Goal: Task Accomplishment & Management: Manage account settings

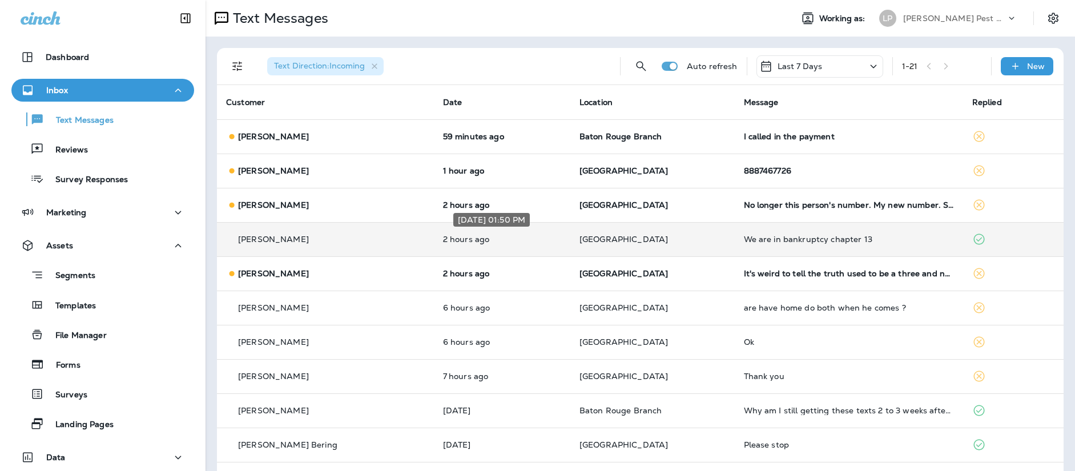
click at [533, 243] on p "2 hours ago" at bounding box center [502, 239] width 118 height 9
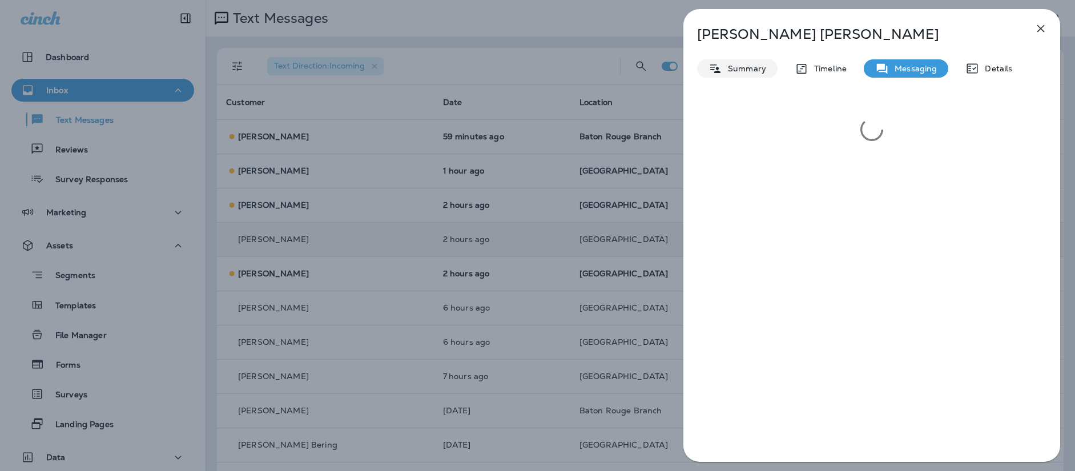
click at [766, 66] on div "Summary" at bounding box center [737, 68] width 81 height 18
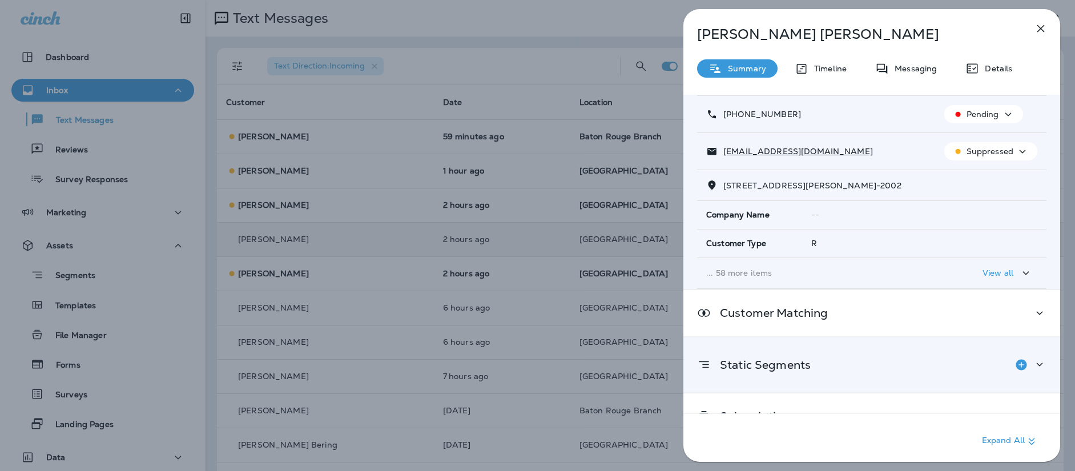
scroll to position [79, 0]
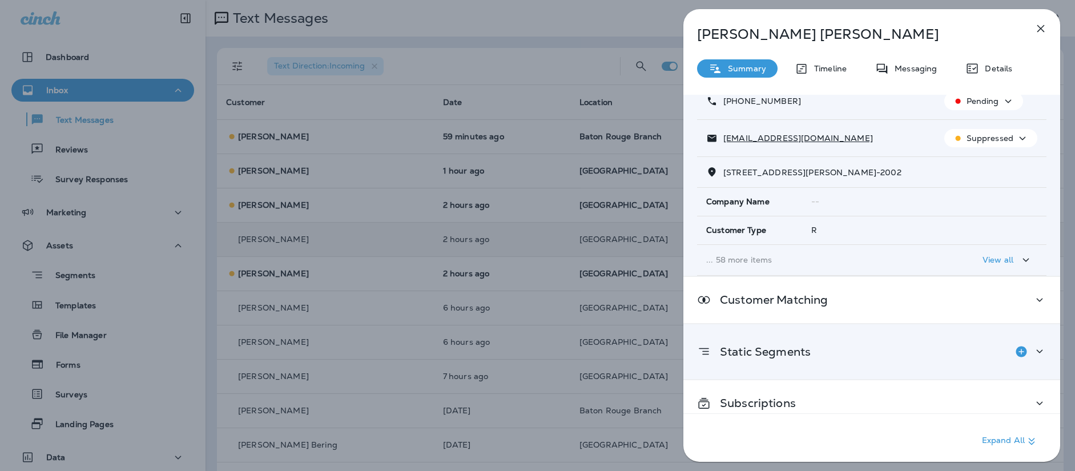
click at [876, 343] on div "Static Segments" at bounding box center [871, 351] width 349 height 23
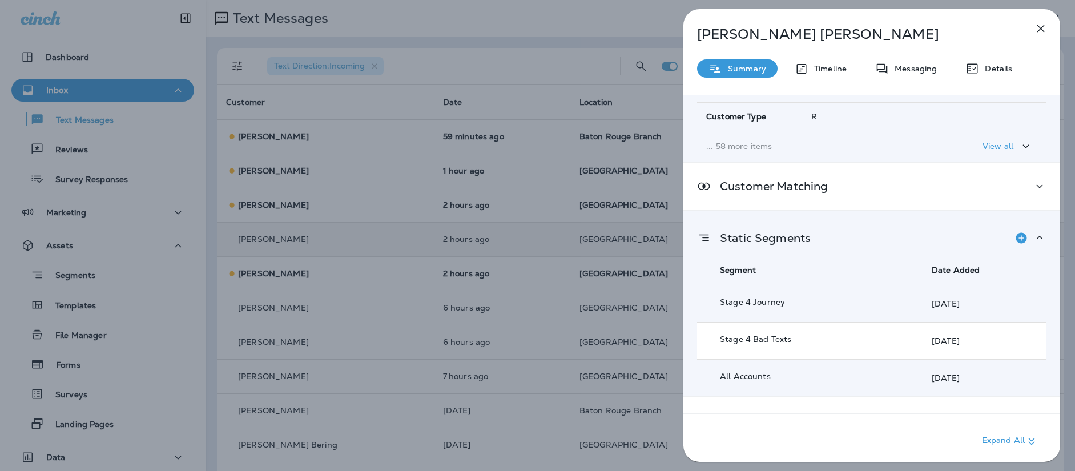
scroll to position [223, 0]
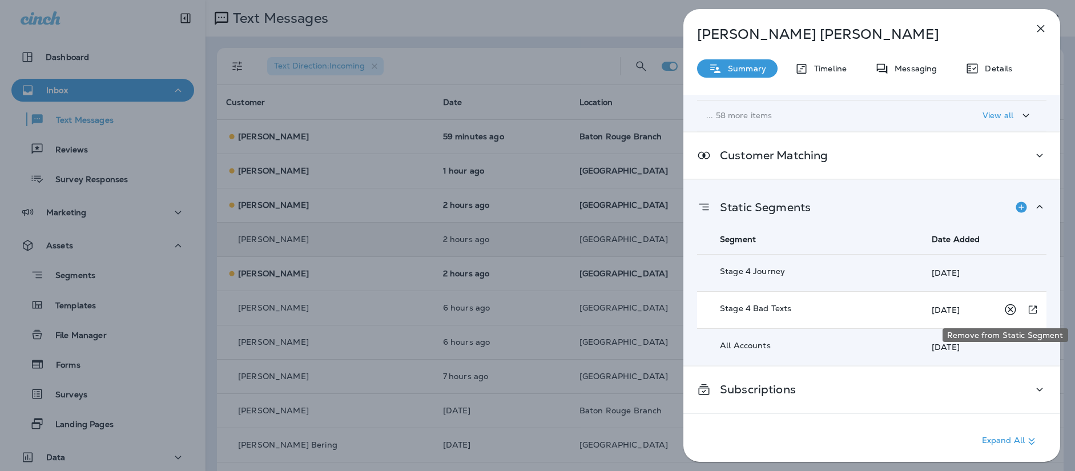
click at [1005, 308] on icon "Remove from Static Segment" at bounding box center [1010, 310] width 14 height 14
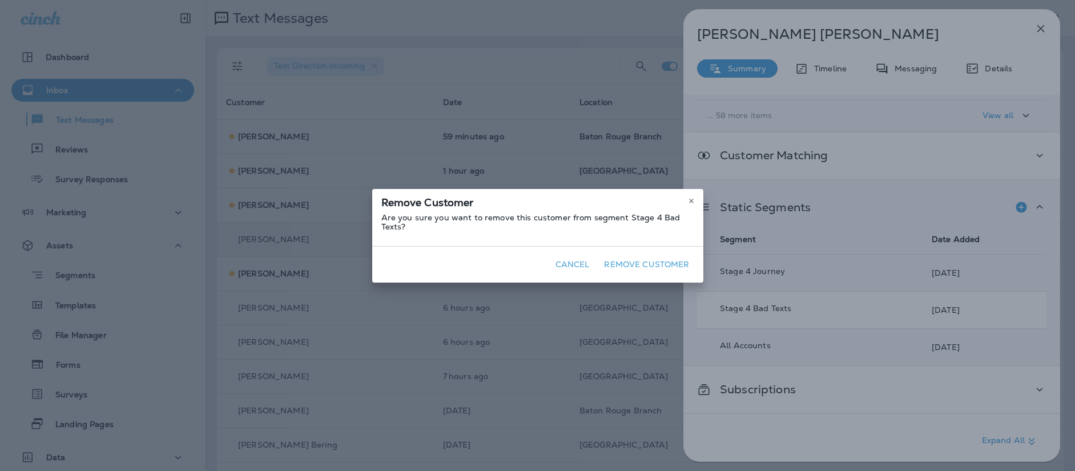
click at [654, 259] on button "Remove Customer" at bounding box center [647, 265] width 94 height 18
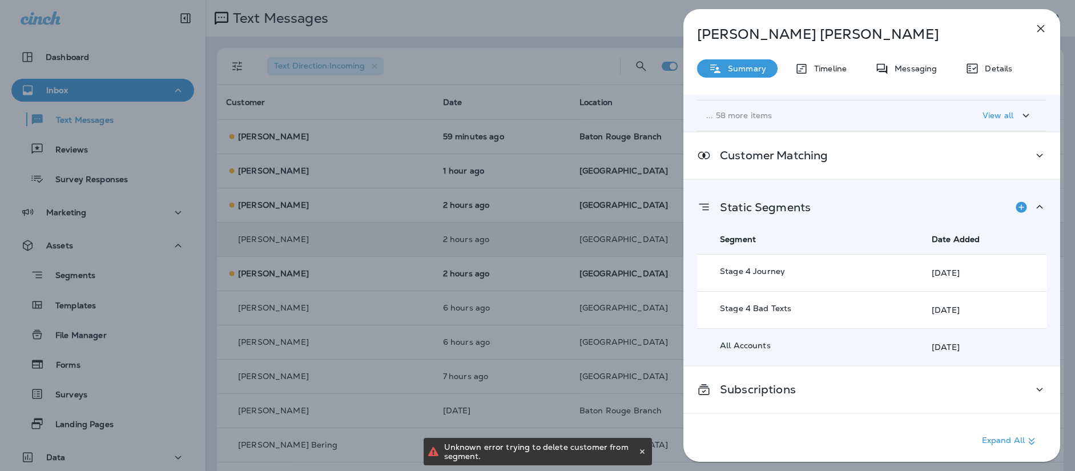
click at [889, 273] on td "Stage 4 Journey" at bounding box center [798, 272] width 203 height 37
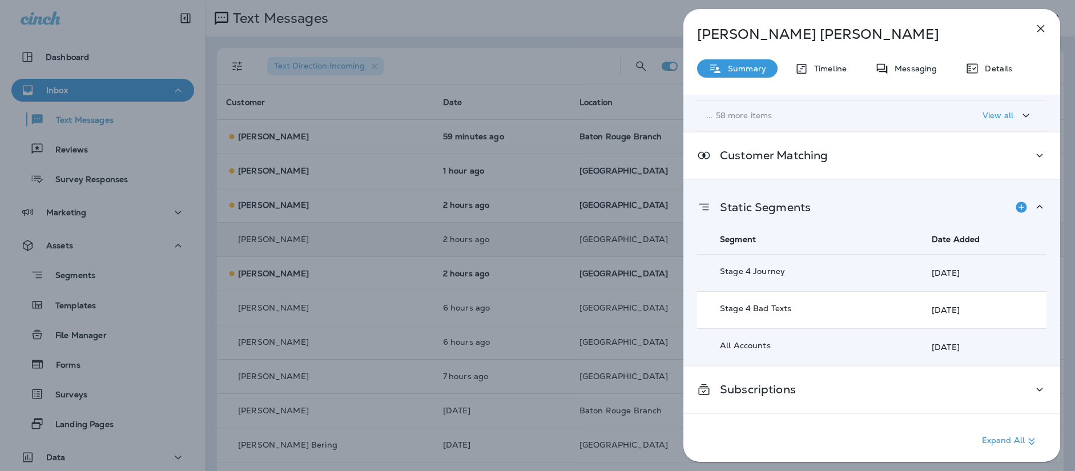
click at [1035, 30] on icon "button" at bounding box center [1041, 29] width 14 height 14
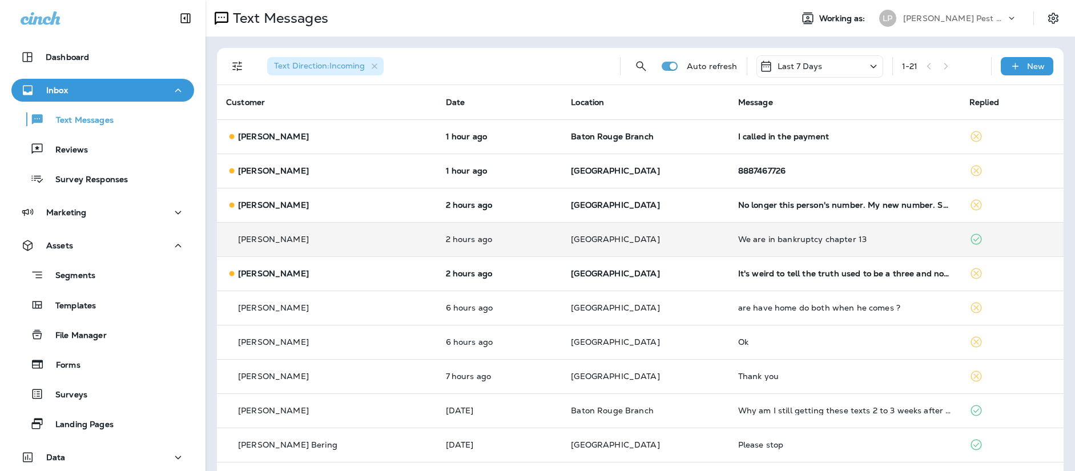
click at [411, 237] on div "[PERSON_NAME]" at bounding box center [327, 240] width 202 height 12
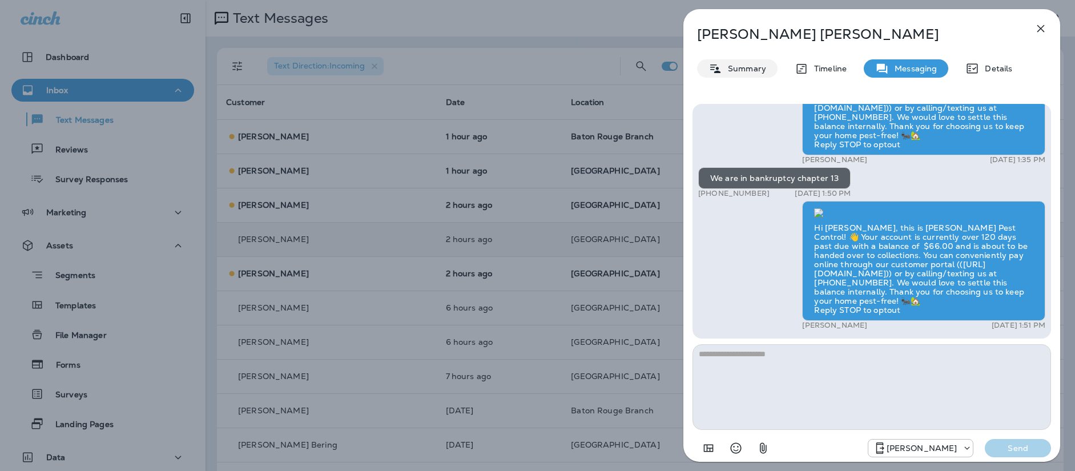
click at [748, 67] on p "Summary" at bounding box center [744, 68] width 44 height 9
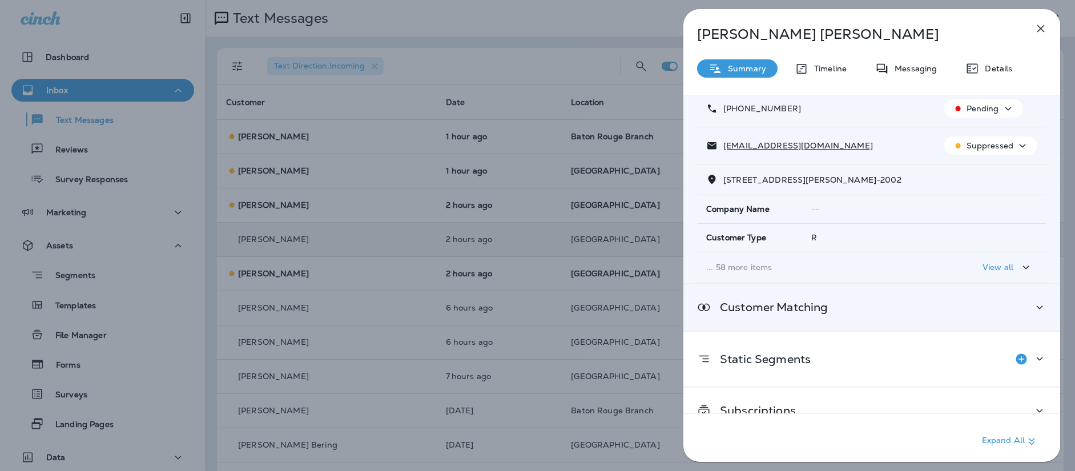
scroll to position [93, 0]
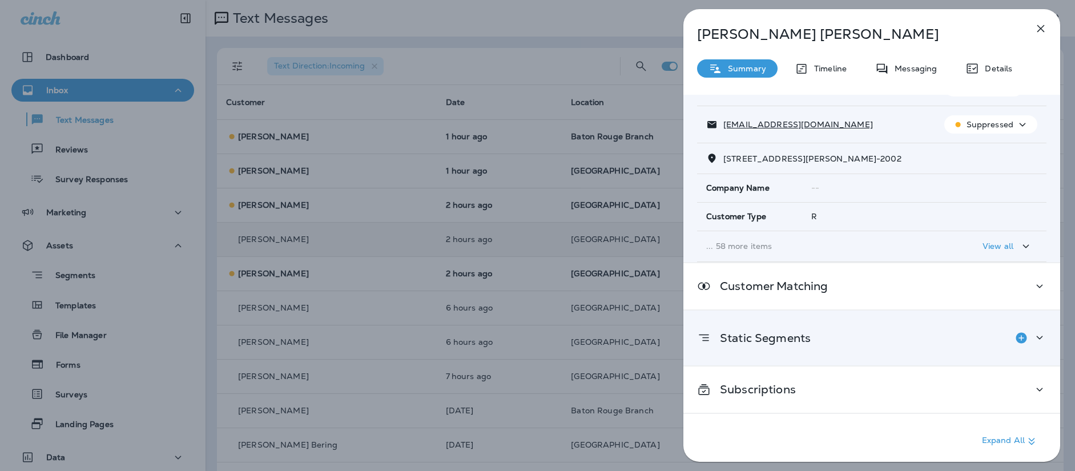
click at [874, 334] on div "Static Segments" at bounding box center [871, 338] width 349 height 23
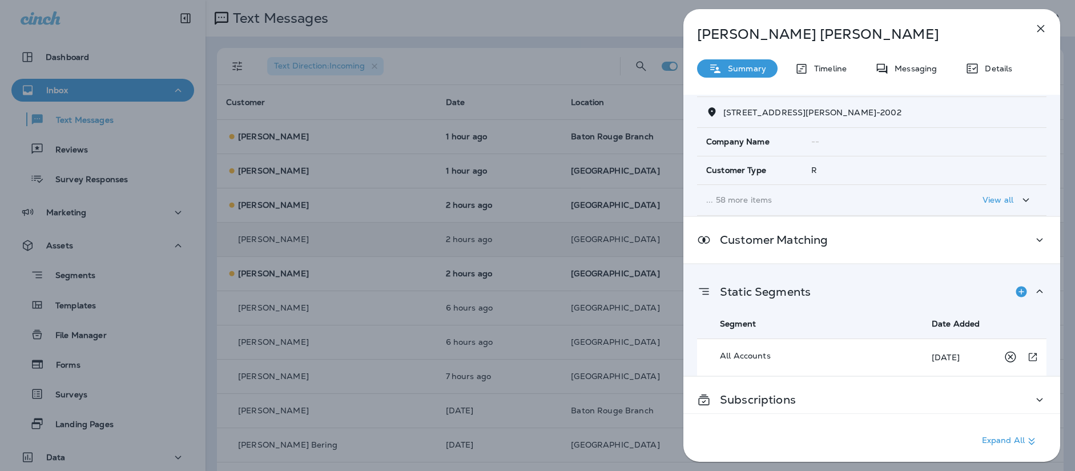
scroll to position [149, 0]
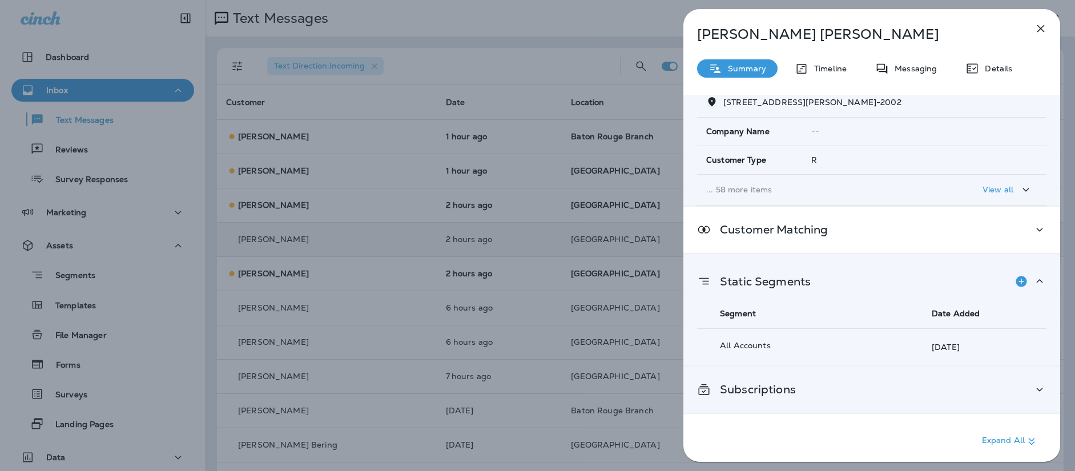
click at [789, 399] on div "Subscriptions" at bounding box center [872, 390] width 377 height 46
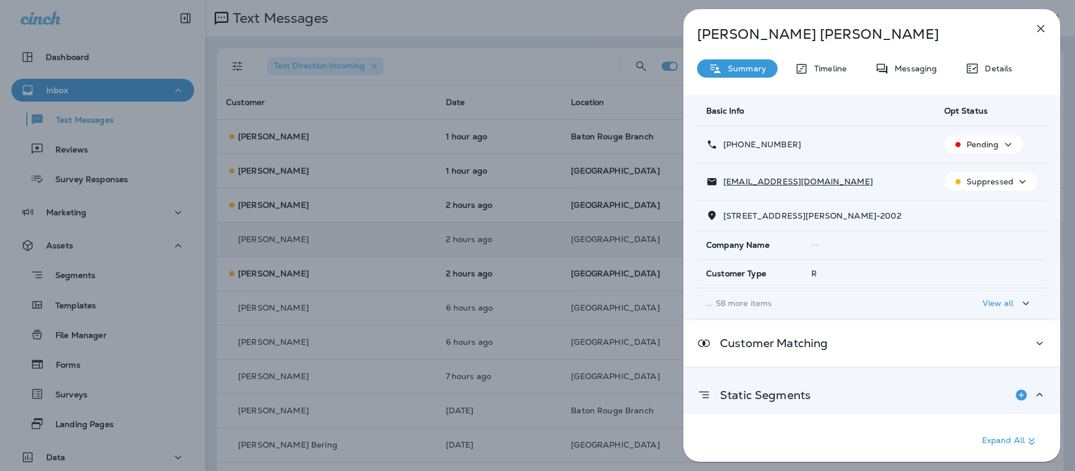
scroll to position [0, 0]
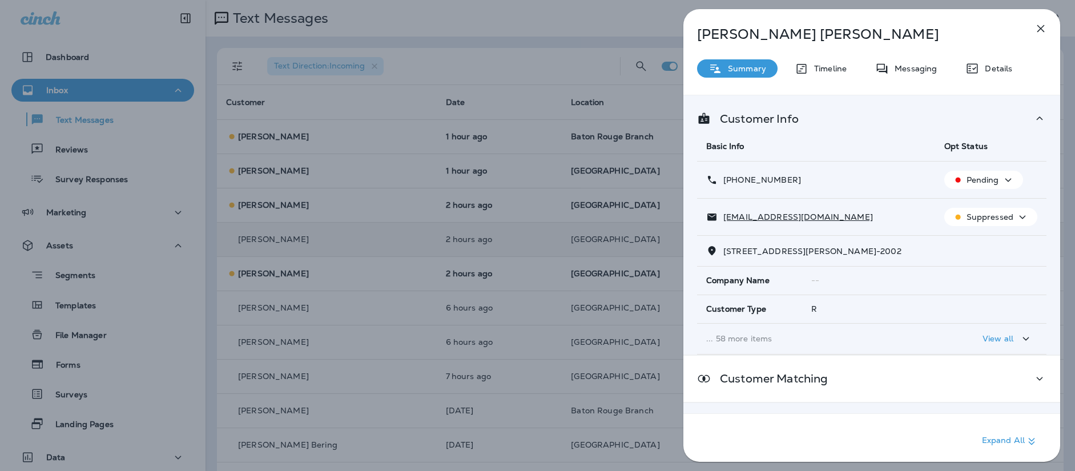
click at [1046, 30] on icon "button" at bounding box center [1041, 29] width 14 height 14
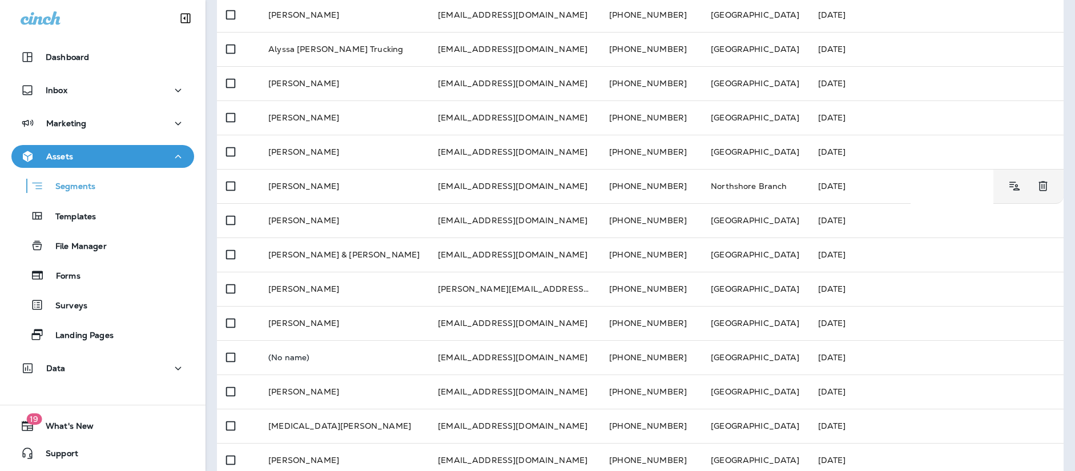
scroll to position [2, 0]
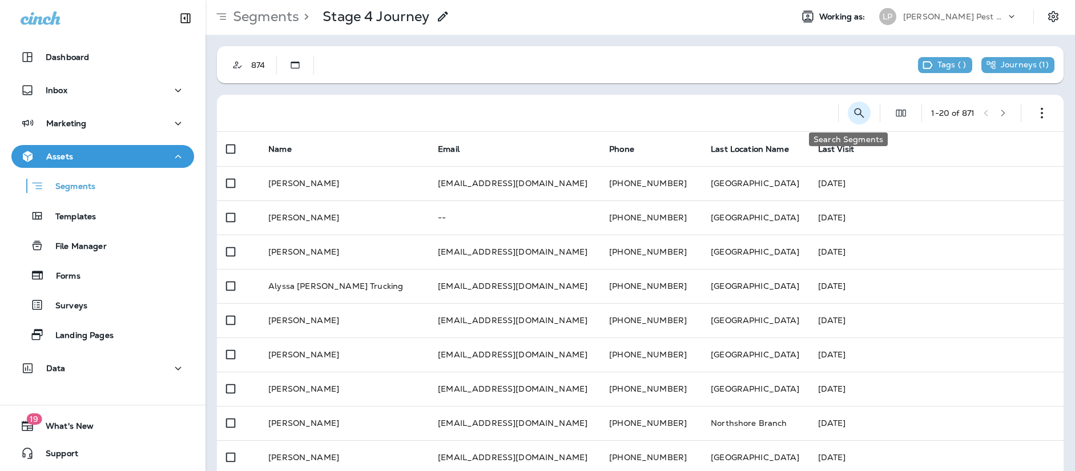
click at [853, 115] on icon "Search Segments" at bounding box center [860, 113] width 14 height 14
click at [759, 120] on input "text" at bounding box center [809, 112] width 102 height 30
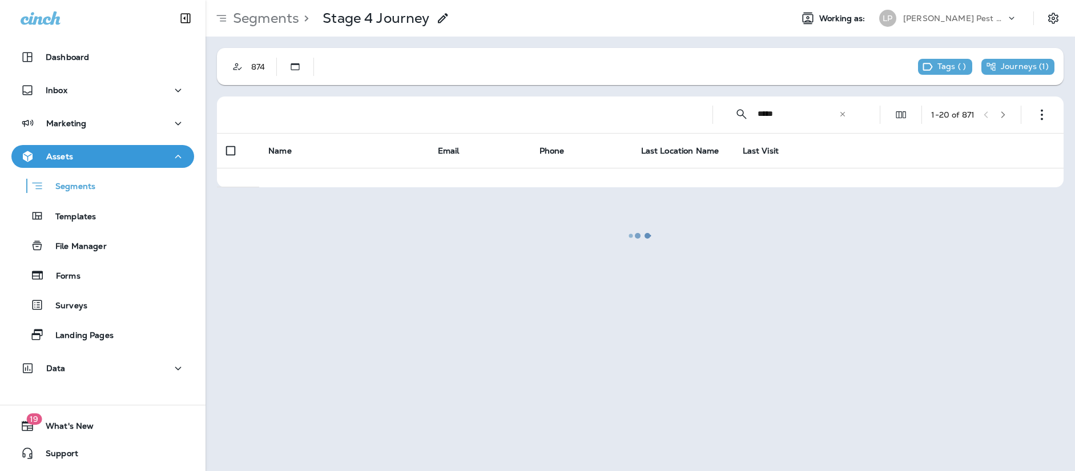
scroll to position [0, 0]
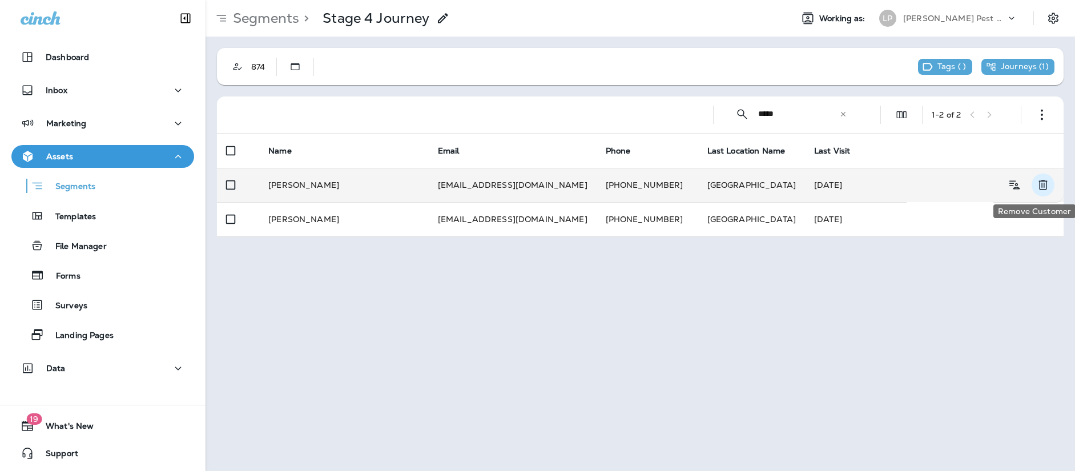
type input "*****"
click at [1042, 183] on icon "Remove Customer" at bounding box center [1043, 185] width 9 height 10
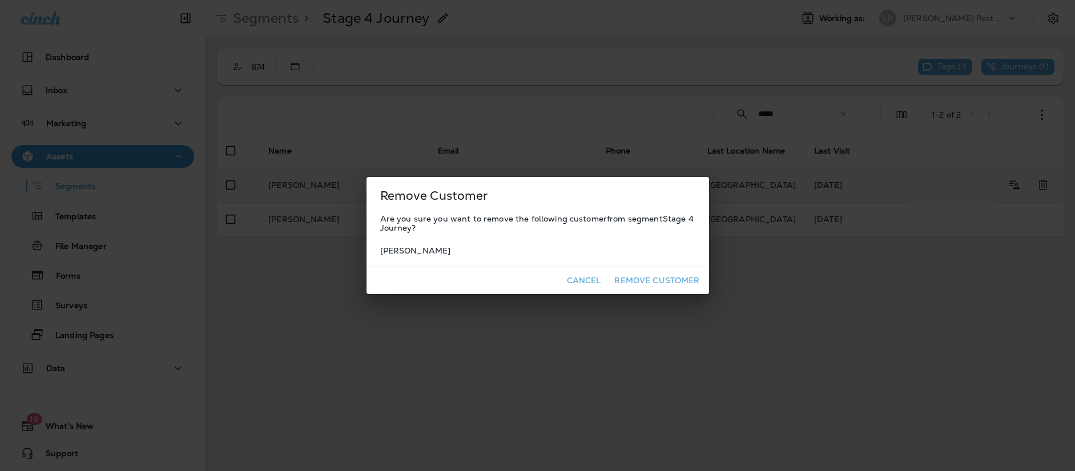
click at [631, 278] on button "Remove Customer" at bounding box center [657, 281] width 94 height 18
